Goal: Task Accomplishment & Management: Use online tool/utility

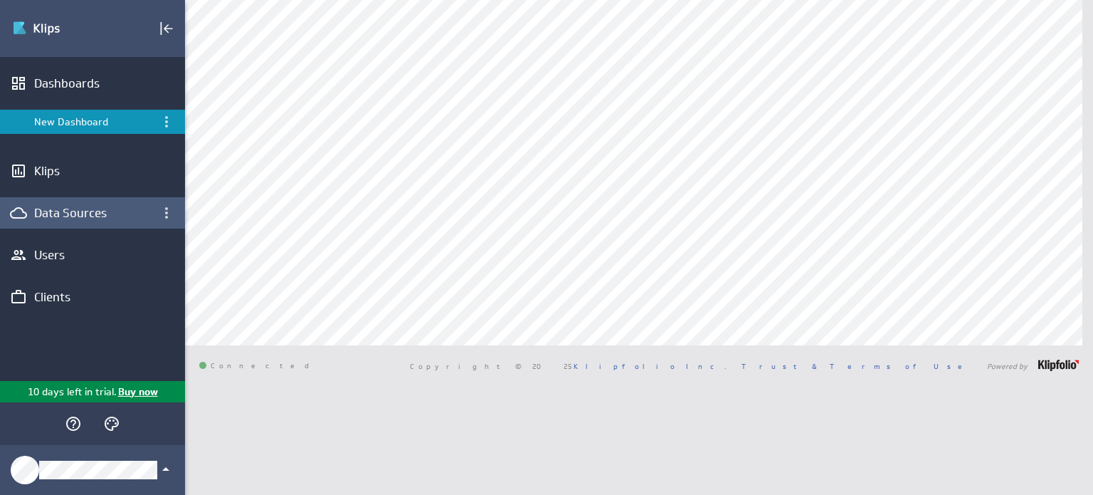
click at [52, 209] on div "Data Sources" at bounding box center [92, 213] width 117 height 16
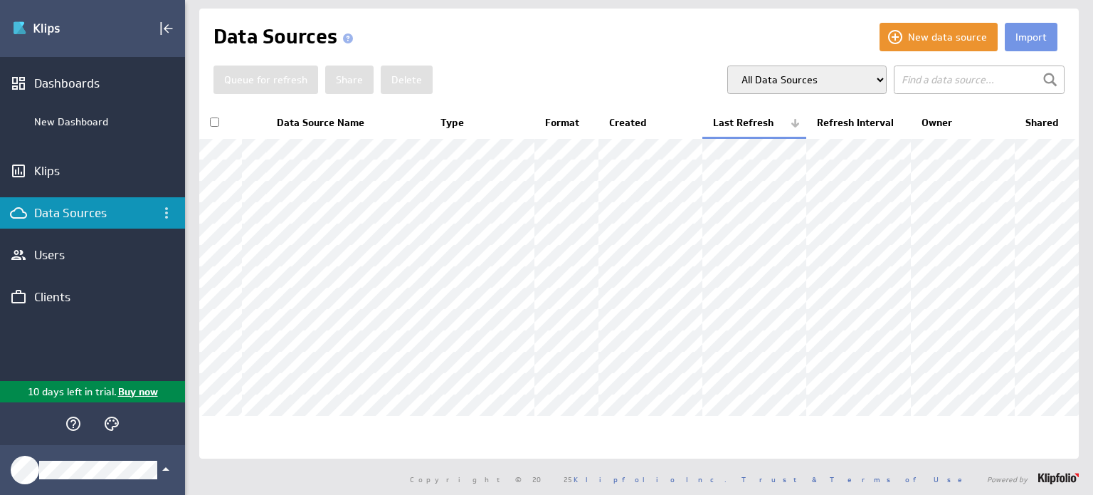
scroll to position [6, 0]
click at [77, 111] on div "New Dashboard" at bounding box center [92, 122] width 185 height 24
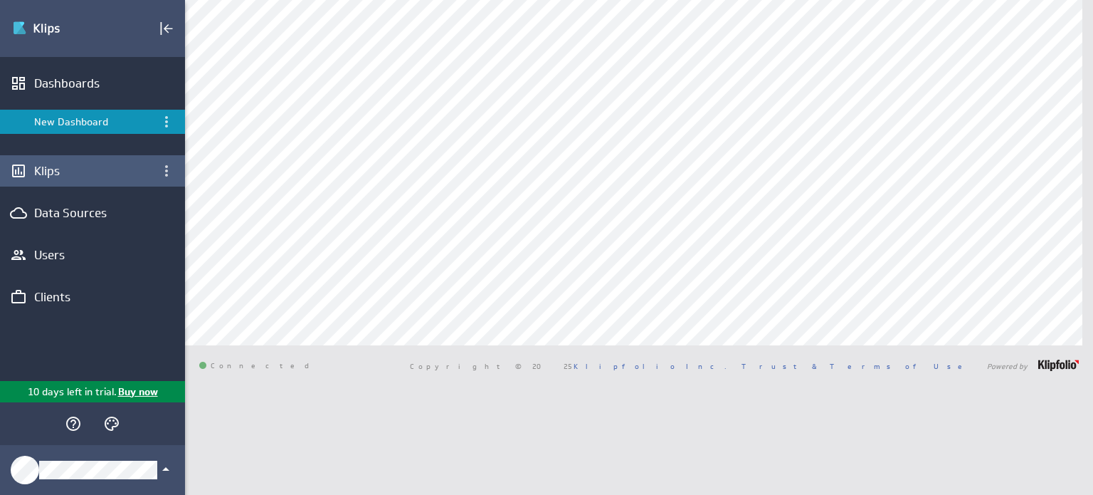
click at [36, 175] on div "Klips" at bounding box center [92, 171] width 117 height 16
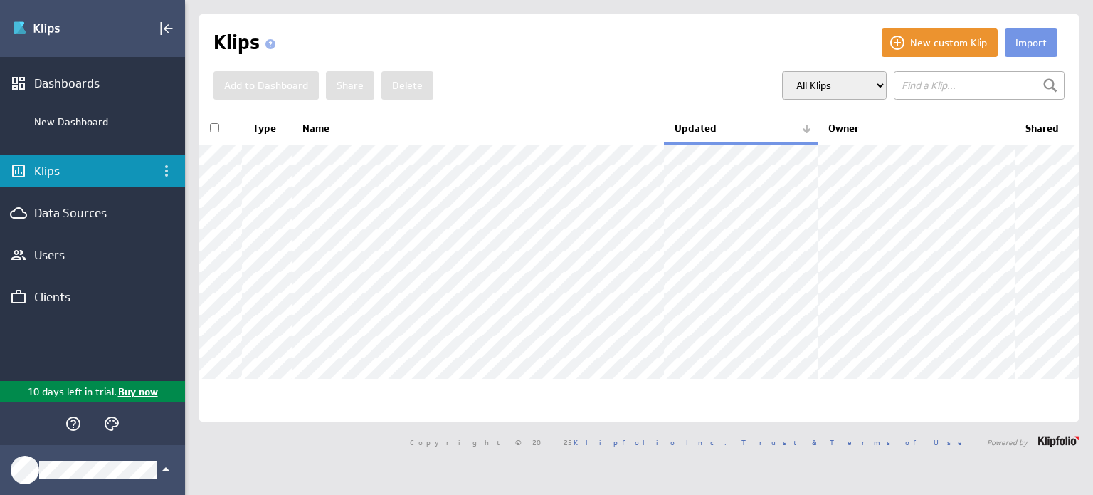
scroll to position [45, 0]
click at [60, 207] on div "Data Sources" at bounding box center [92, 213] width 117 height 16
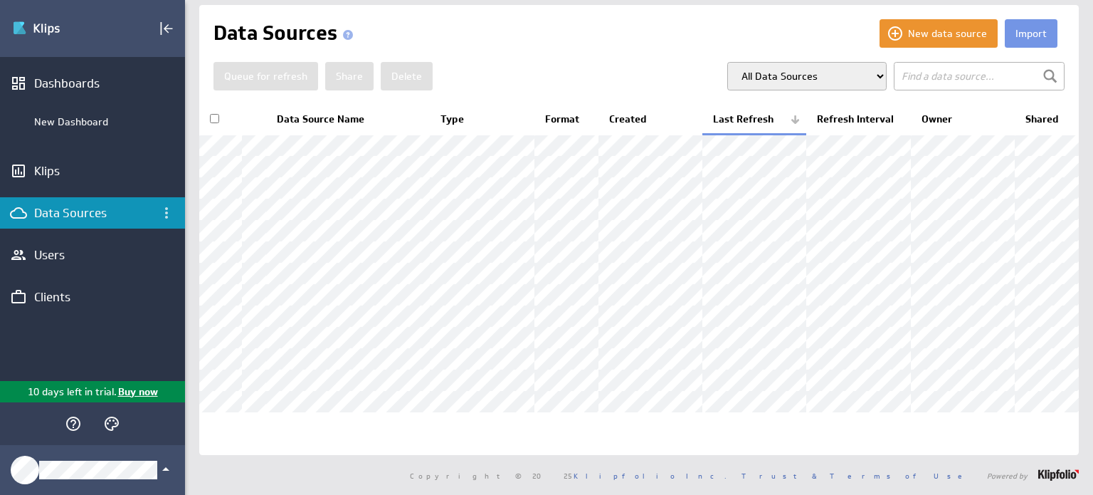
scroll to position [70, 0]
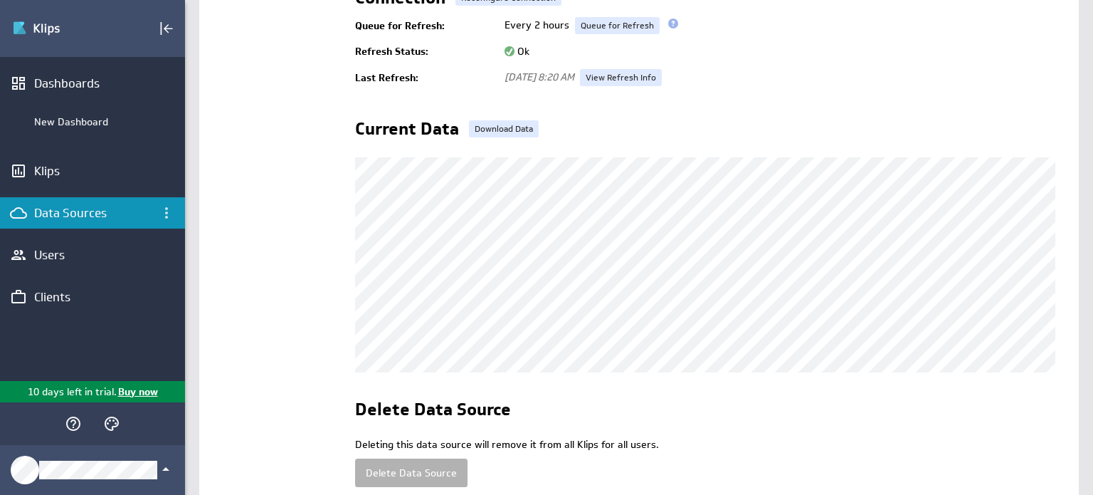
scroll to position [347, 0]
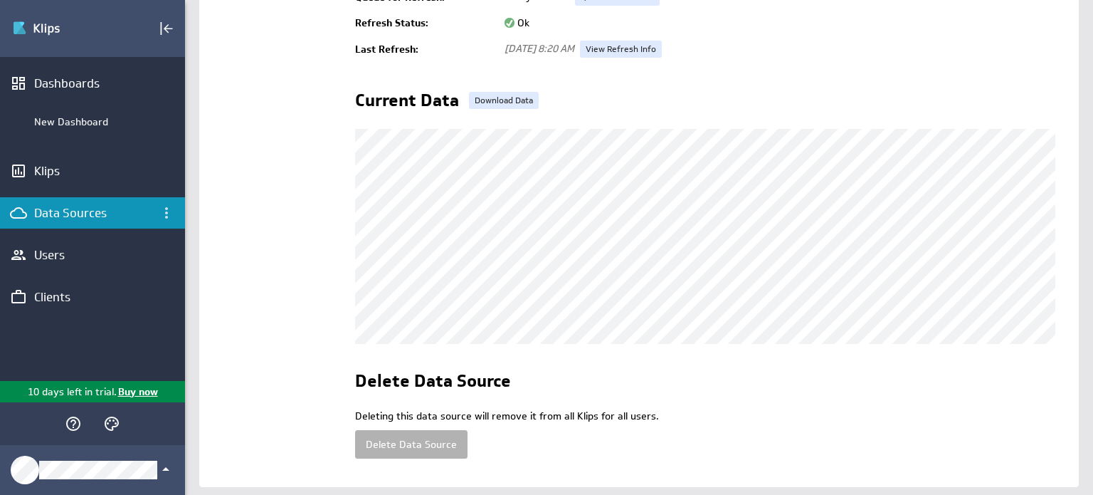
click at [314, 250] on td "General Sharing Refresh Info Associated Klips" at bounding box center [276, 98] width 127 height 749
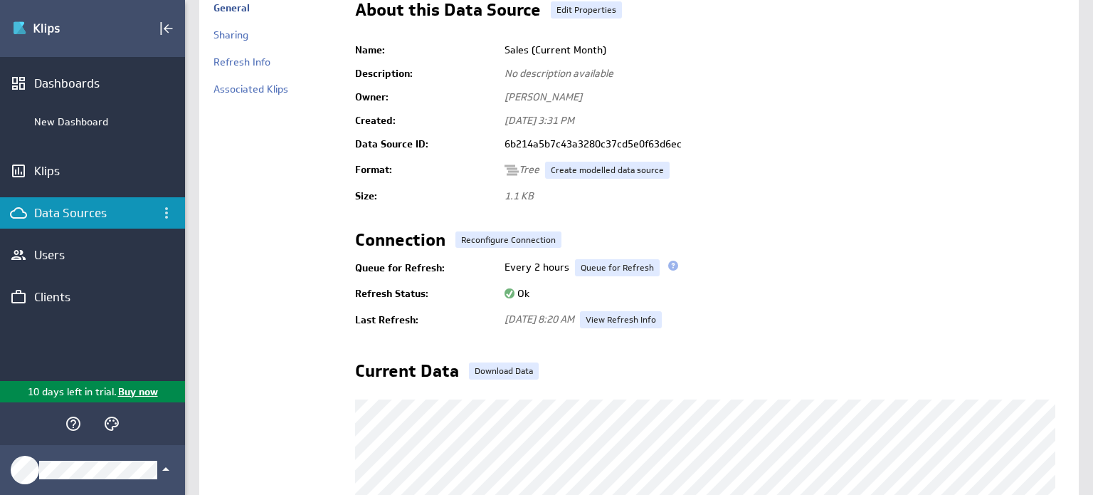
scroll to position [55, 0]
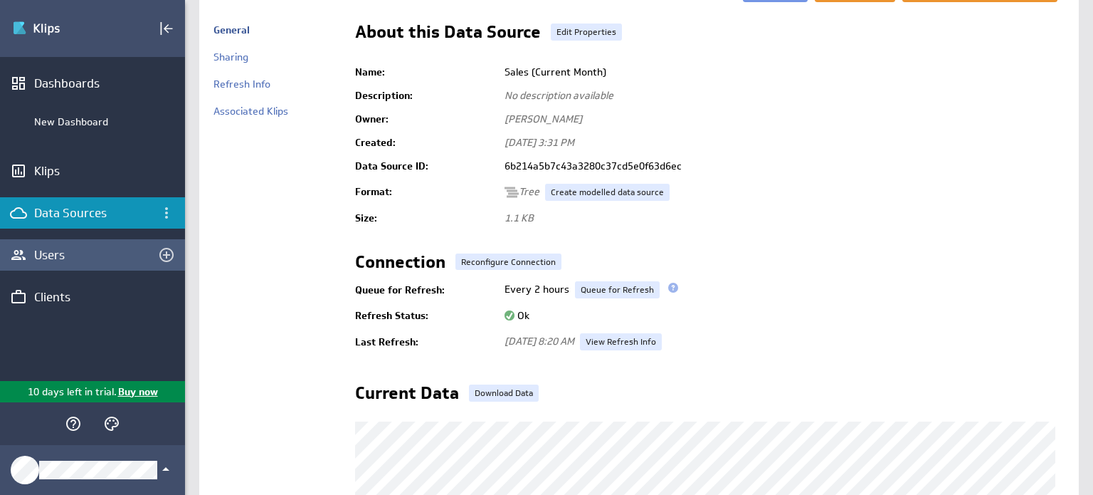
click at [46, 255] on div "Users" at bounding box center [92, 255] width 117 height 16
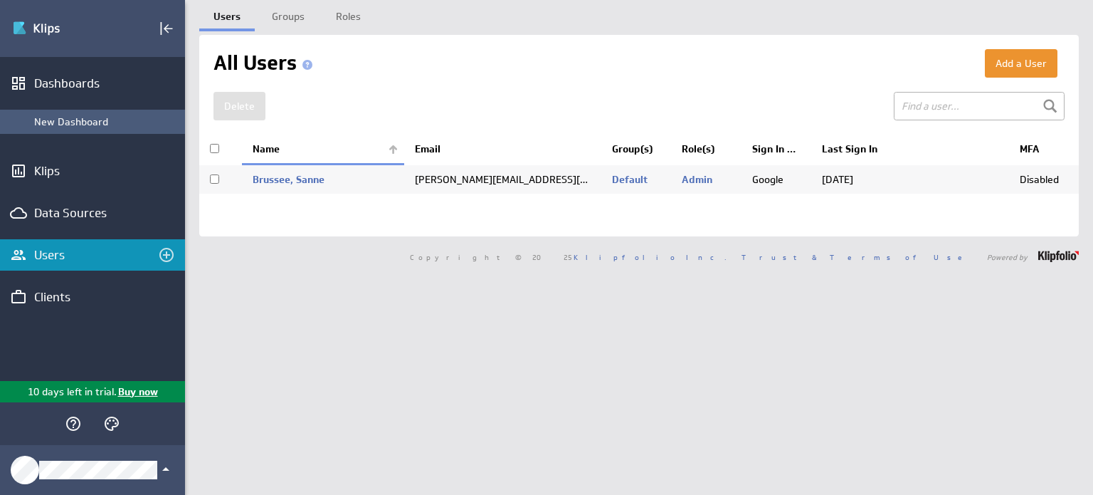
click at [80, 125] on div "New Dashboard" at bounding box center [106, 121] width 144 height 13
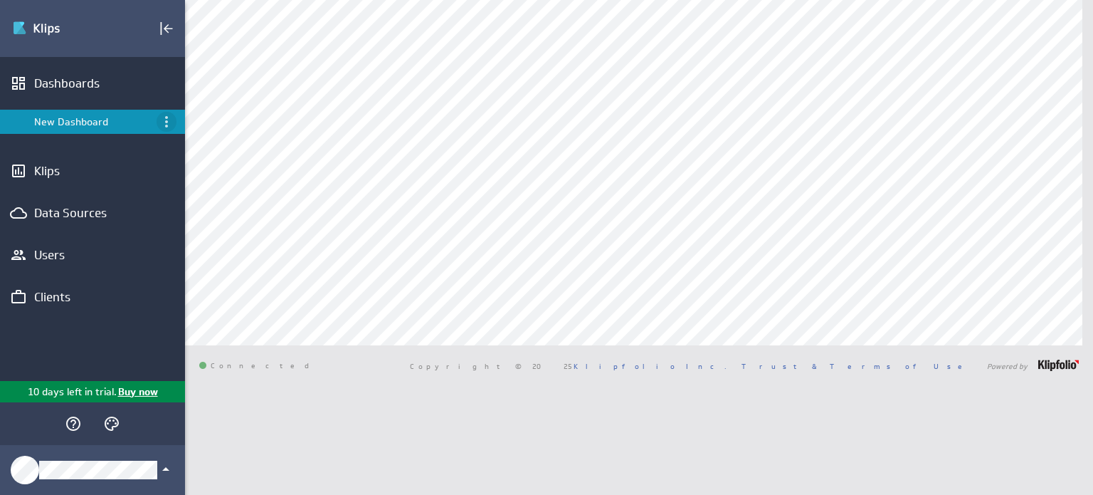
click at [162, 120] on icon "Menu" at bounding box center [166, 121] width 17 height 17
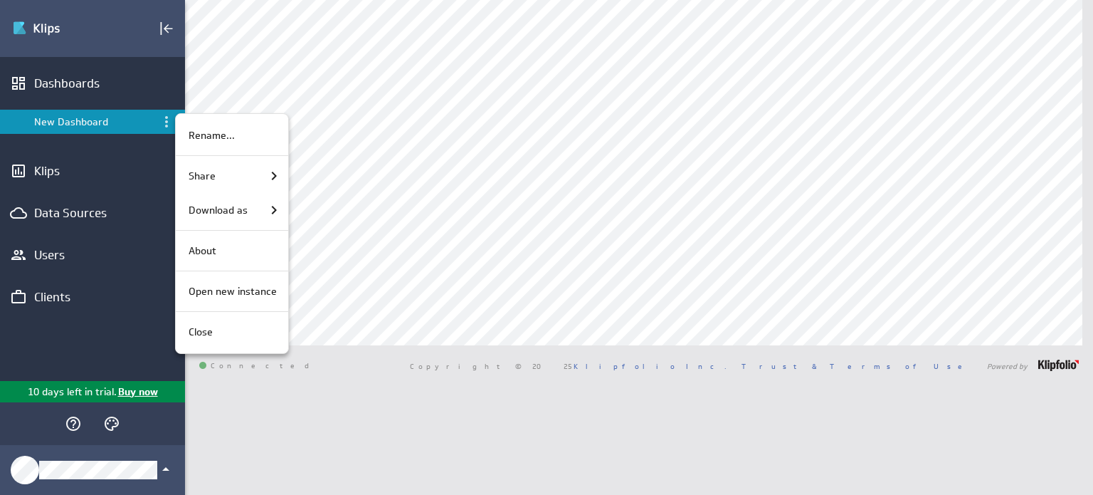
click at [157, 157] on div at bounding box center [546, 247] width 1093 height 495
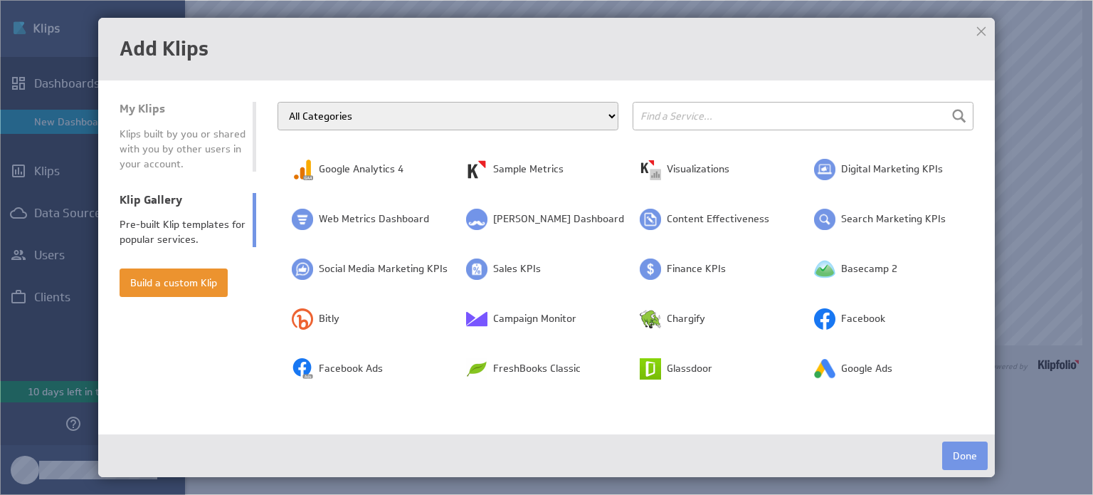
click at [976, 28] on div at bounding box center [981, 31] width 21 height 21
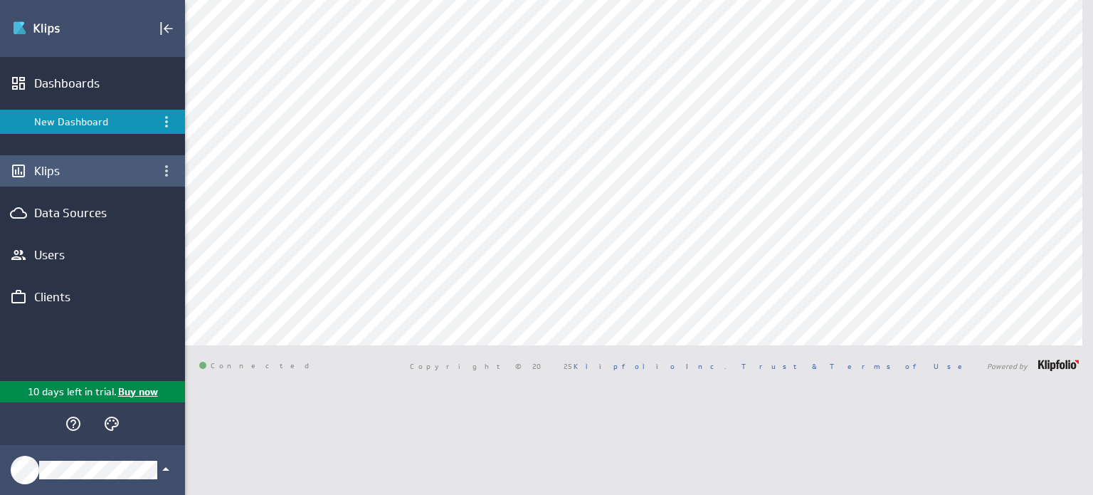
click at [58, 175] on div "Klips" at bounding box center [92, 171] width 117 height 16
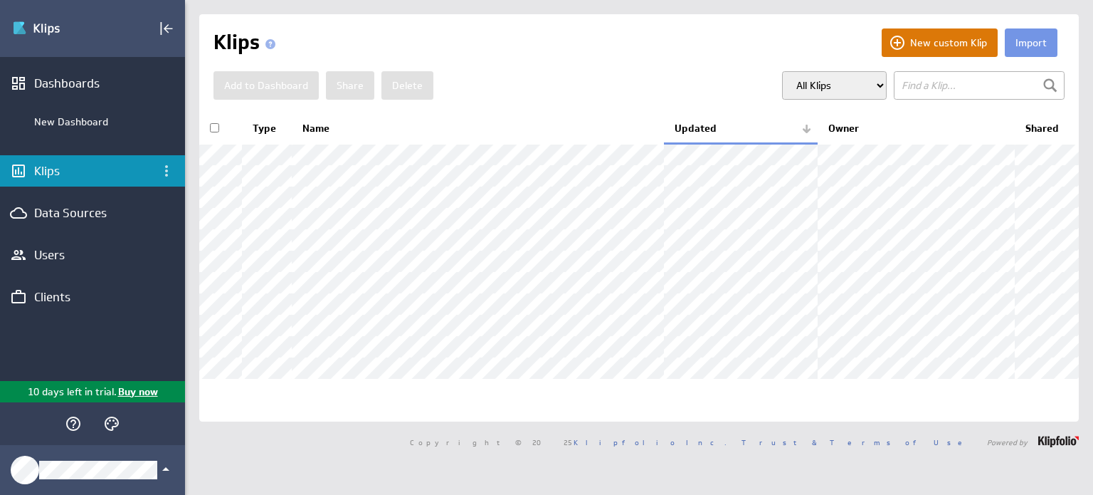
click at [901, 46] on button "New custom Klip" at bounding box center [940, 42] width 116 height 28
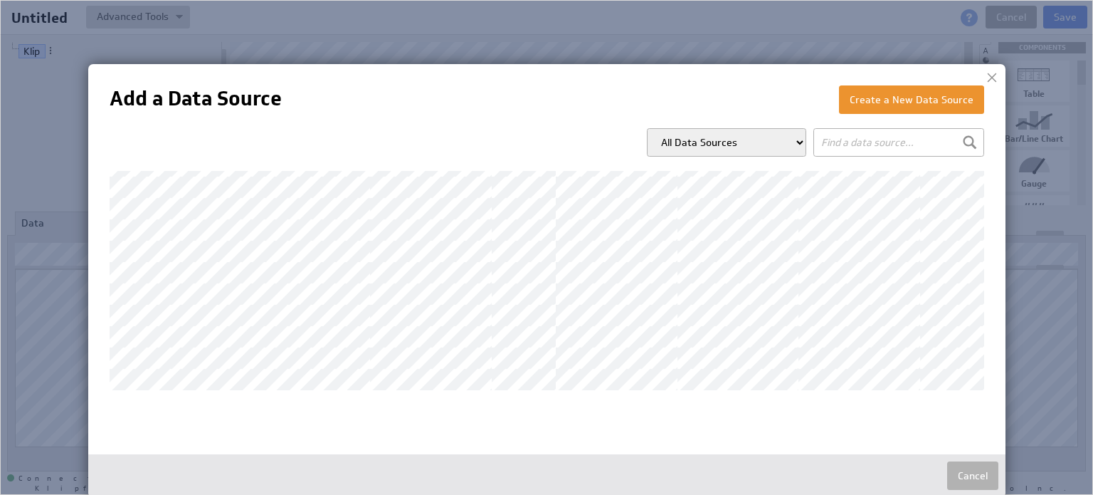
scroll to position [120, 0]
click at [897, 85] on button "Create a New Data Source" at bounding box center [911, 99] width 145 height 28
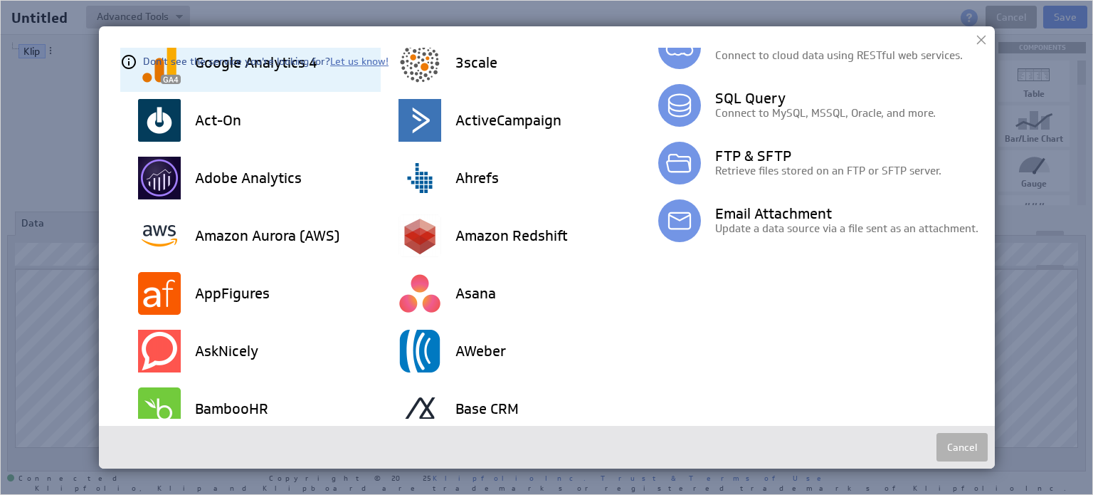
scroll to position [0, 0]
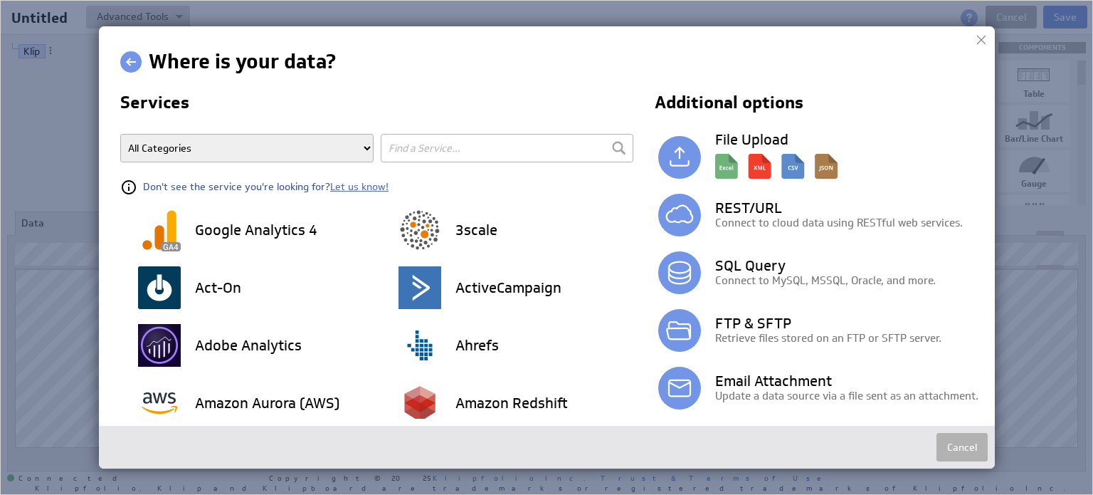
click at [984, 43] on div at bounding box center [981, 39] width 21 height 21
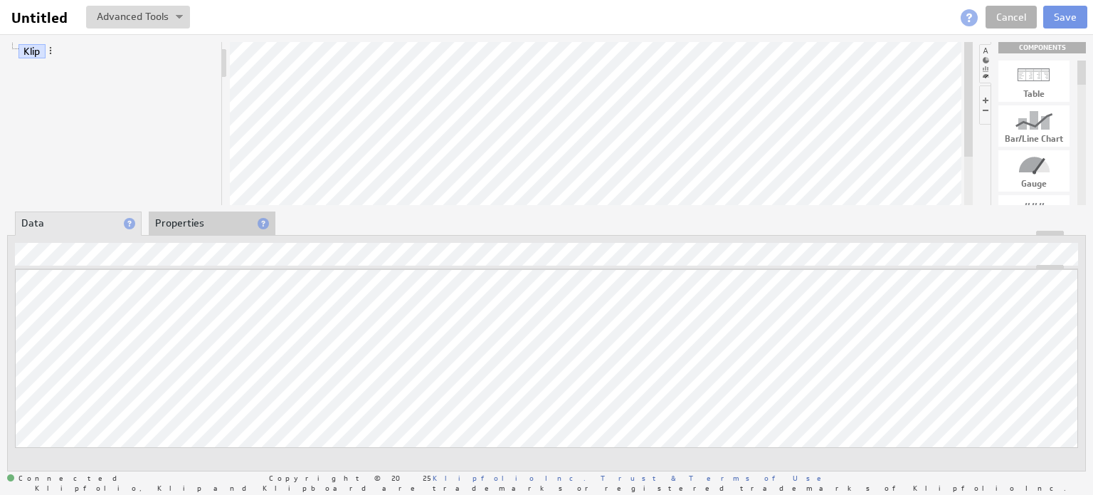
click at [185, 211] on li "Properties" at bounding box center [212, 223] width 127 height 24
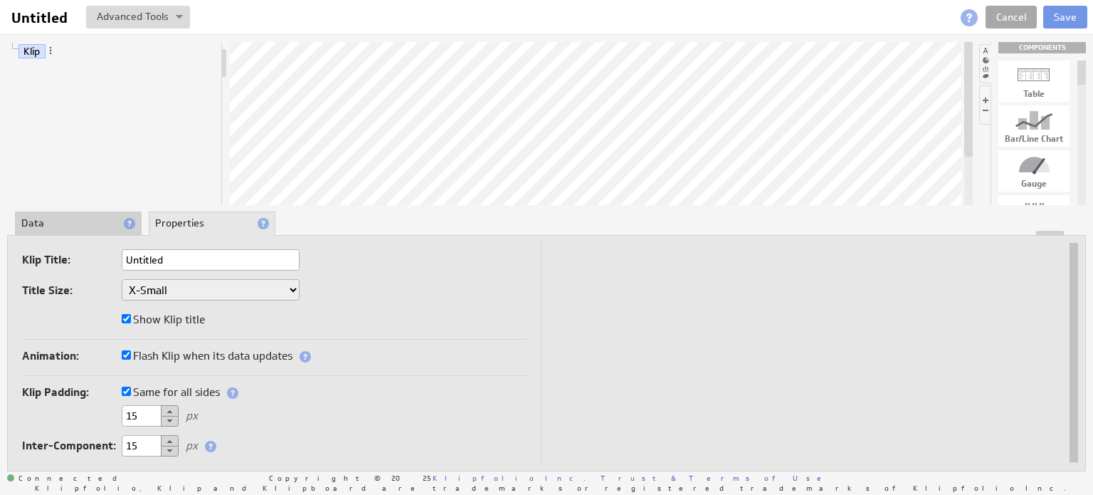
click at [1008, 18] on link "Cancel" at bounding box center [1011, 17] width 51 height 23
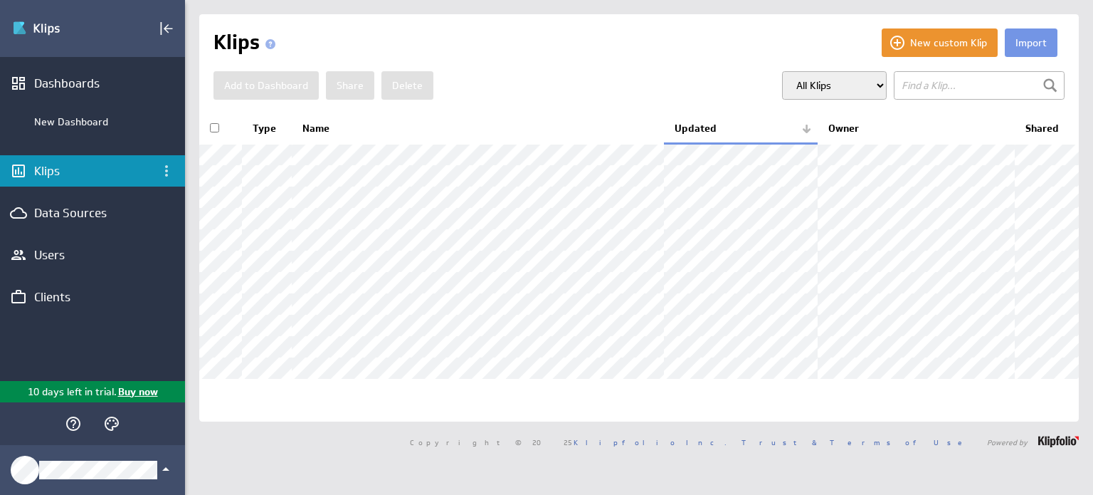
click at [589, 88] on div "Add to Dashboard Share [GEOGRAPHIC_DATA] All Klips My Klips Group: Default" at bounding box center [638, 85] width 851 height 28
